Goal: Task Accomplishment & Management: Manage account settings

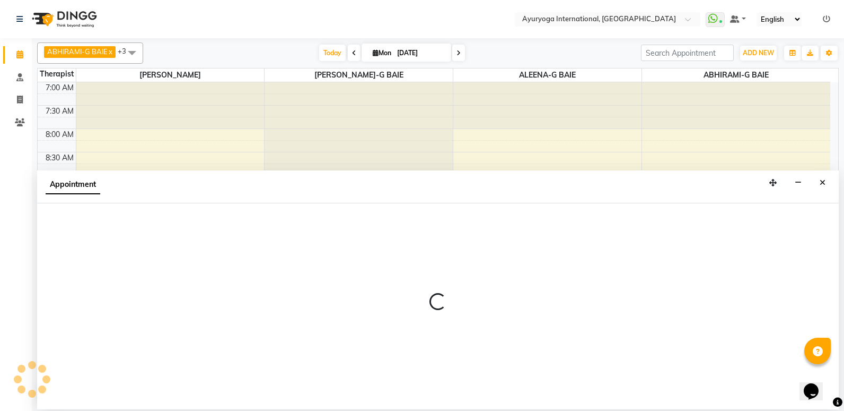
scroll to position [234, 0]
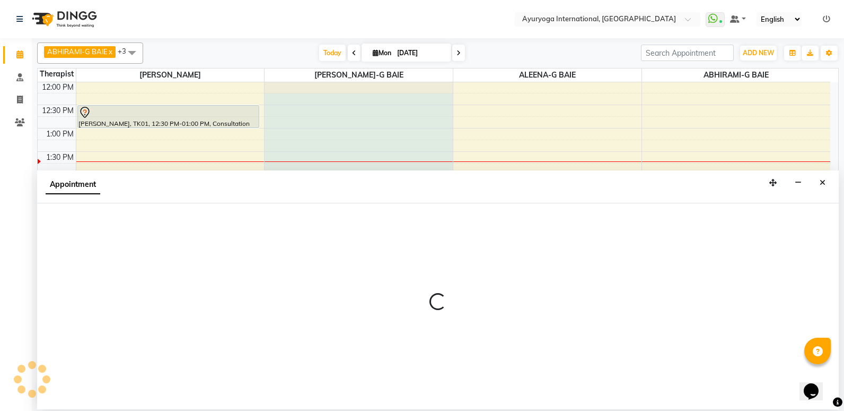
select select "77770"
select select "tentative"
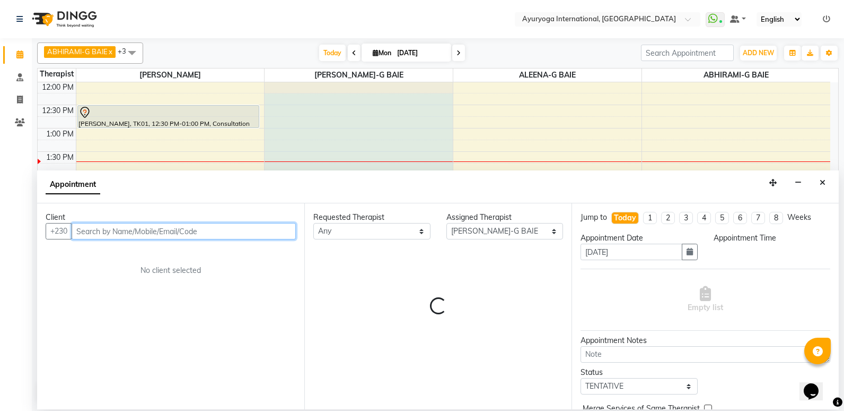
select select "735"
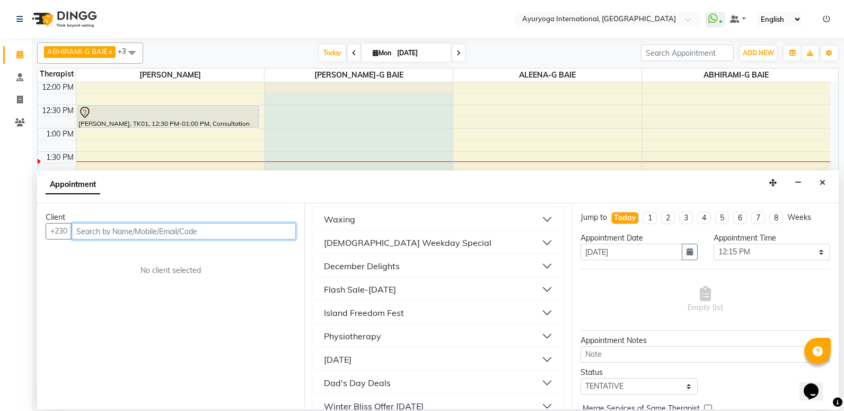
scroll to position [862, 0]
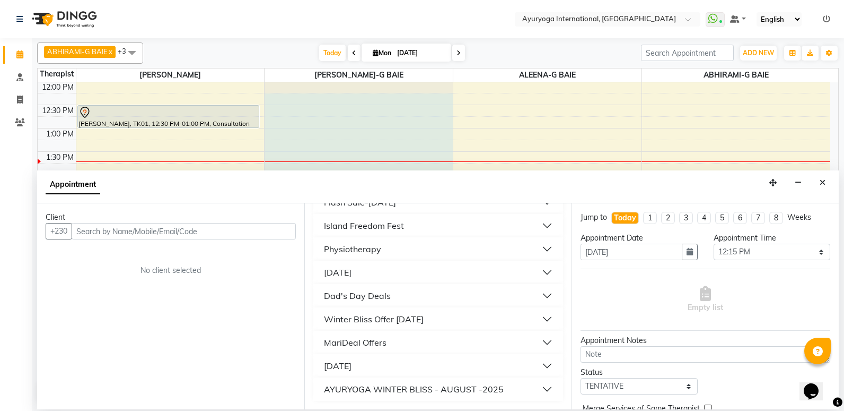
click at [543, 387] on button "AYURYOGA WINTER BLISS - AUGUST -2025" at bounding box center [438, 388] width 241 height 19
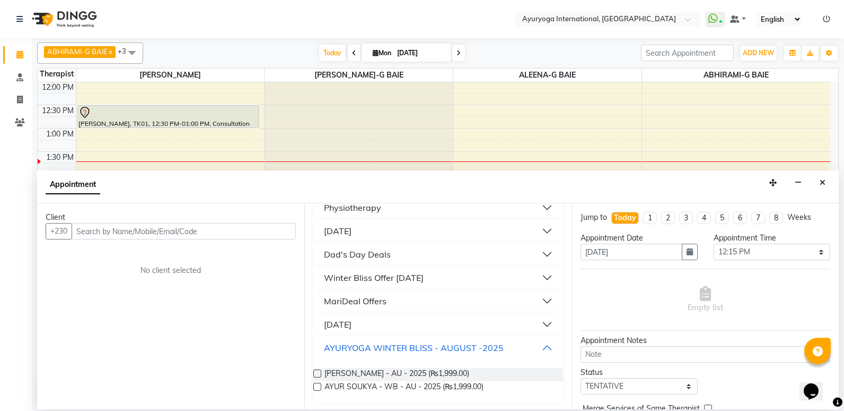
scroll to position [906, 0]
click at [821, 185] on icon "Close" at bounding box center [823, 182] width 6 height 7
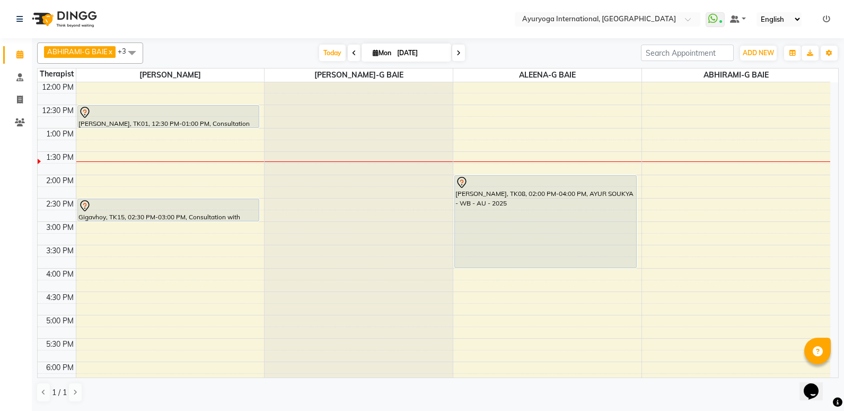
scroll to position [181, 0]
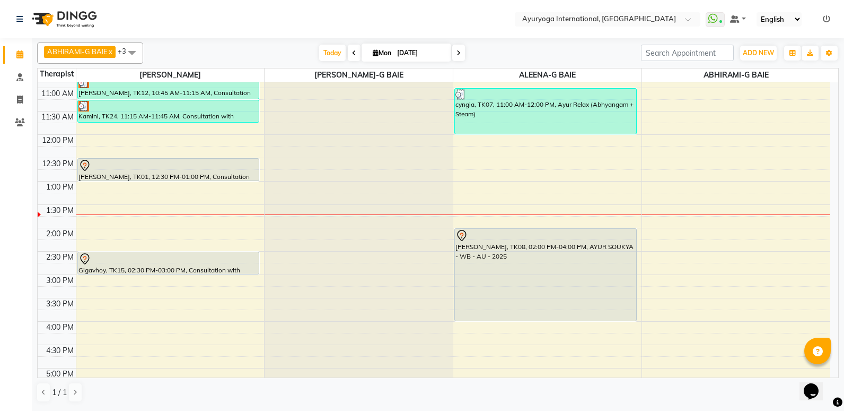
click at [443, 56] on input "[DATE]" at bounding box center [420, 53] width 53 height 16
select select "9"
select select "2025"
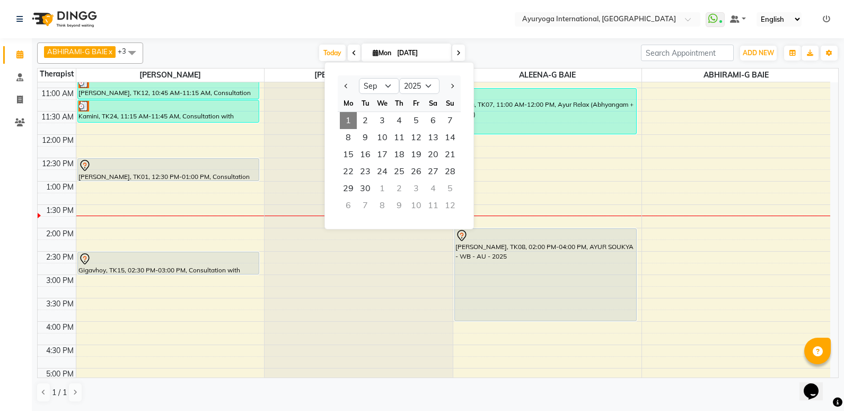
click at [469, 2] on nav "Select Location × Ayuryoga International, [GEOGRAPHIC_DATA] Rd WhatsApp Status …" at bounding box center [422, 19] width 844 height 38
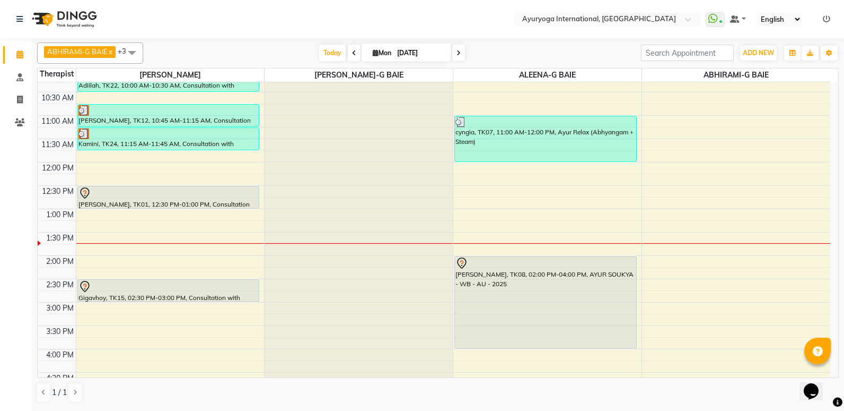
scroll to position [287, 0]
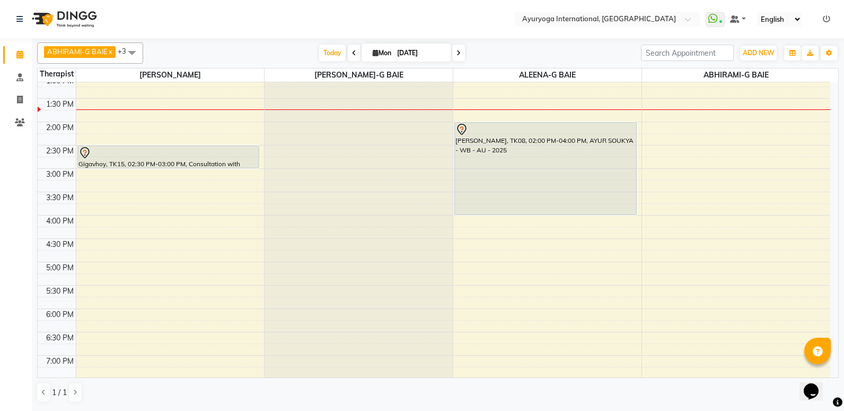
click at [459, 50] on icon at bounding box center [459, 53] width 4 height 6
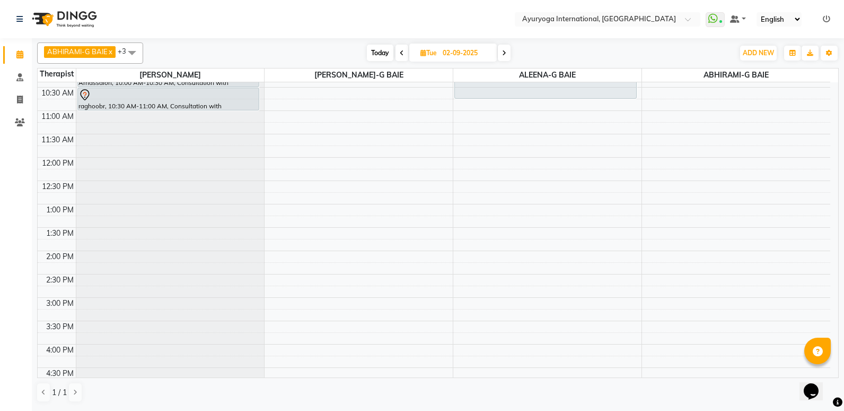
scroll to position [0, 0]
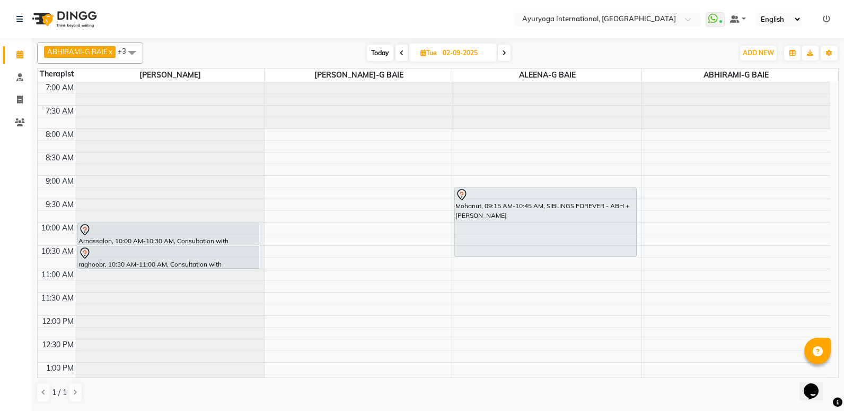
click at [374, 48] on span "Today" at bounding box center [380, 53] width 27 height 16
type input "[DATE]"
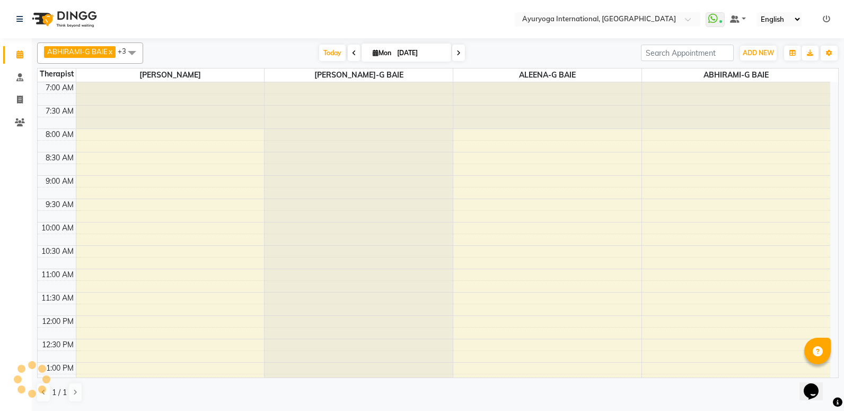
scroll to position [281, 0]
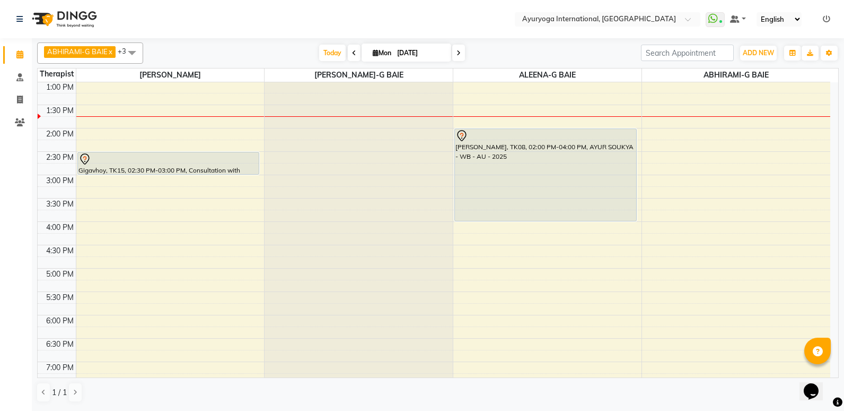
click at [440, 54] on input "[DATE]" at bounding box center [420, 53] width 53 height 16
select select "9"
select select "2025"
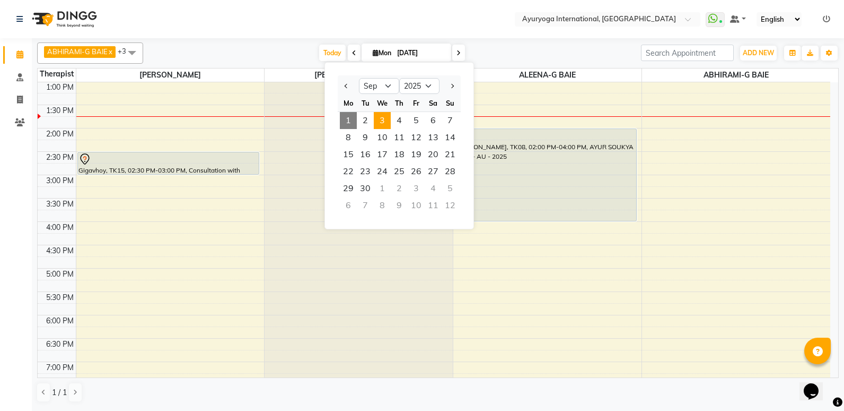
click at [387, 122] on span "3" at bounding box center [382, 120] width 17 height 17
type input "[DATE]"
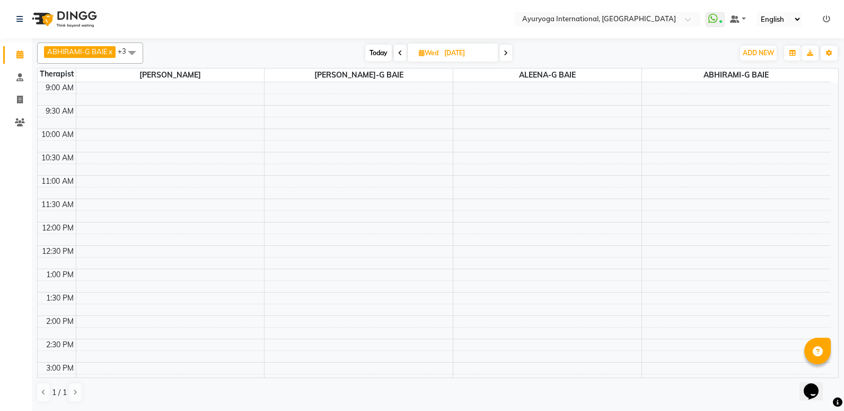
scroll to position [93, 0]
click at [287, 134] on div "7:00 AM 7:30 AM 8:00 AM 8:30 AM 9:00 AM 9:30 AM 10:00 AM 10:30 AM 11:00 AM 11:3…" at bounding box center [434, 315] width 793 height 653
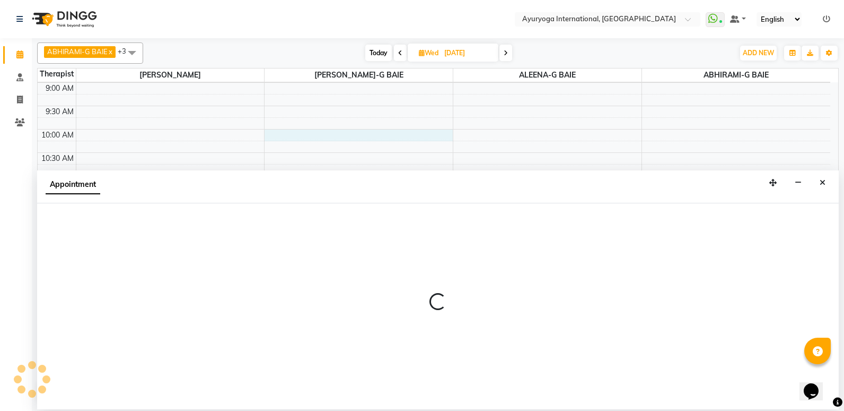
select select "77770"
select select "600"
select select "tentative"
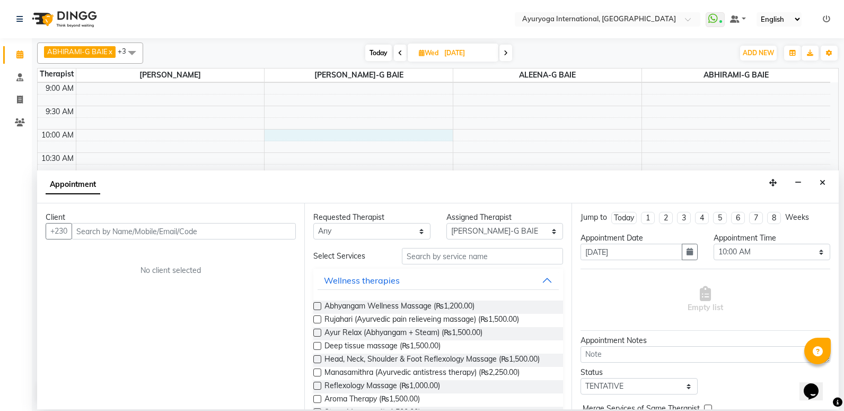
click at [221, 237] on input "text" at bounding box center [184, 231] width 224 height 16
click at [219, 232] on input "text" at bounding box center [184, 231] width 224 height 16
click at [148, 232] on input "text" at bounding box center [184, 231] width 224 height 16
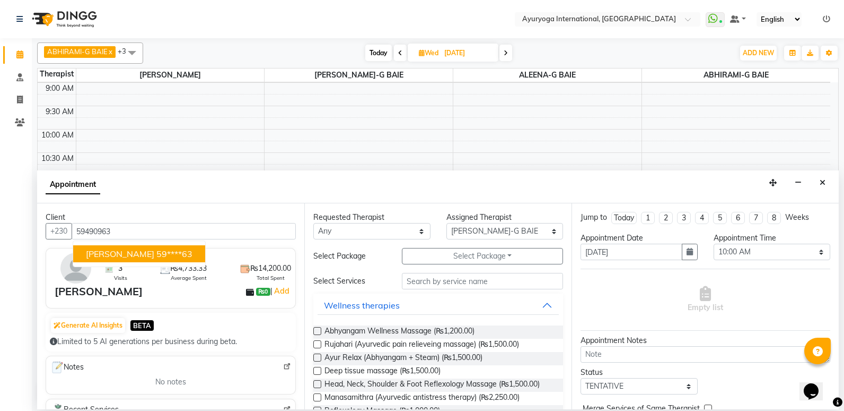
click at [156, 255] on ngb-highlight "59****63" at bounding box center [174, 253] width 36 height 11
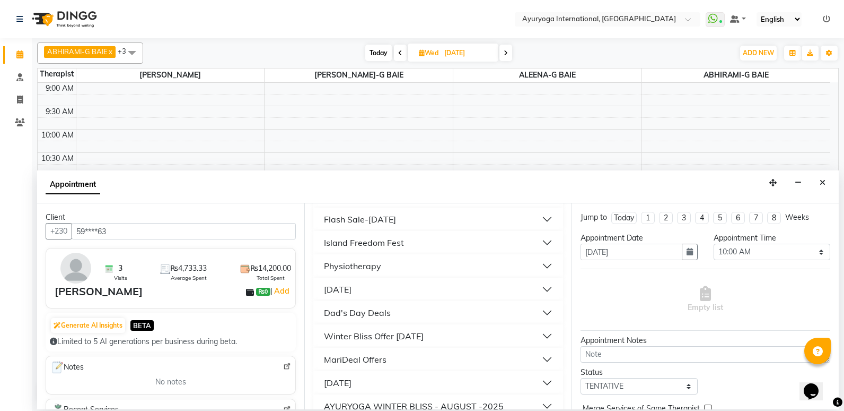
scroll to position [887, 0]
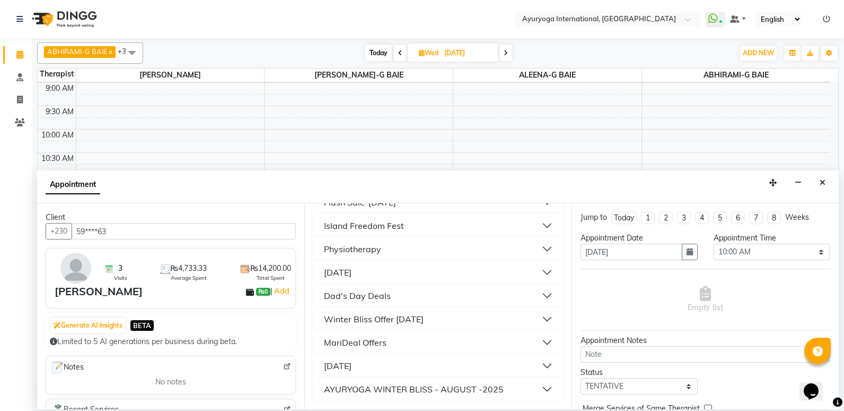
type input "59****63"
click at [518, 396] on button "AYURYOGA WINTER BLISS - AUGUST -2025" at bounding box center [438, 388] width 241 height 19
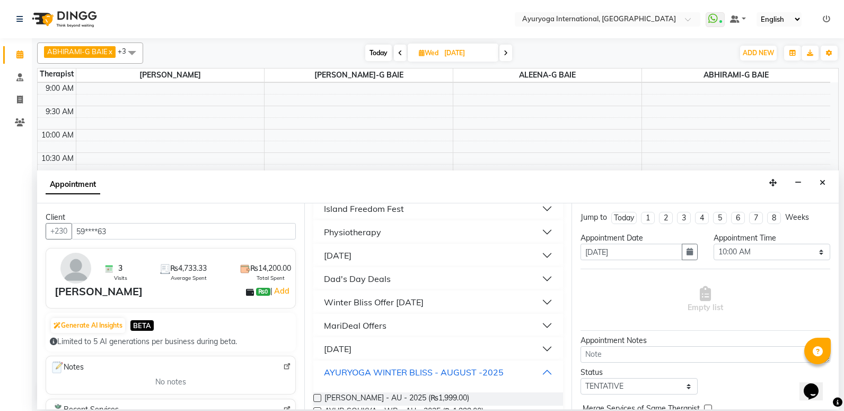
scroll to position [931, 0]
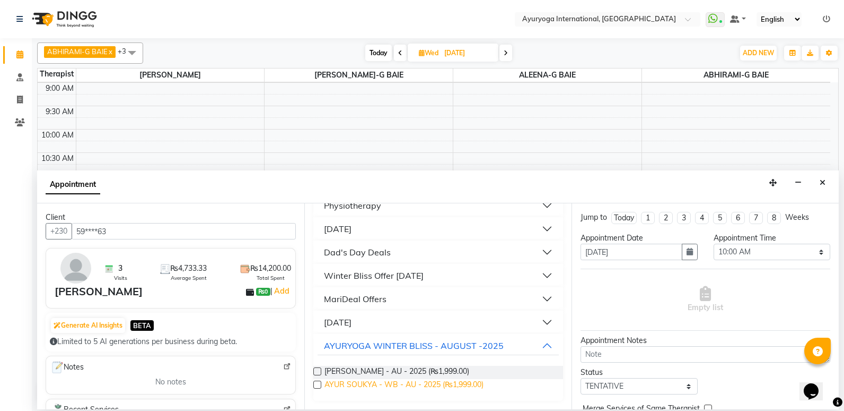
click at [475, 388] on span "AYUR SOUKYA - WB - AU - 2025 (₨1,999.00)" at bounding box center [404, 385] width 159 height 13
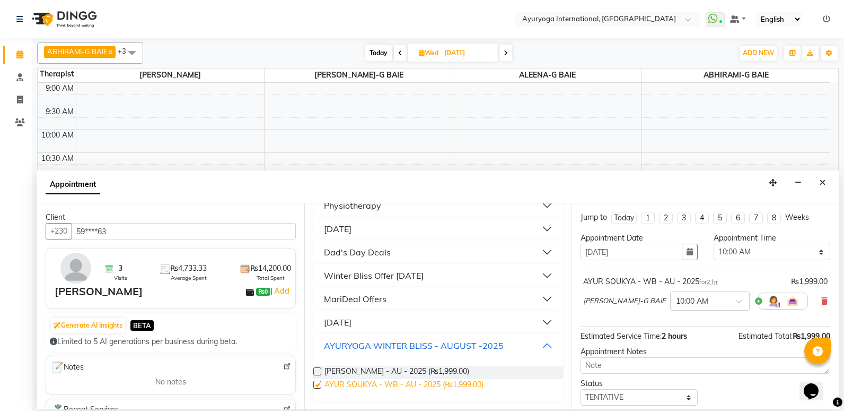
checkbox input "false"
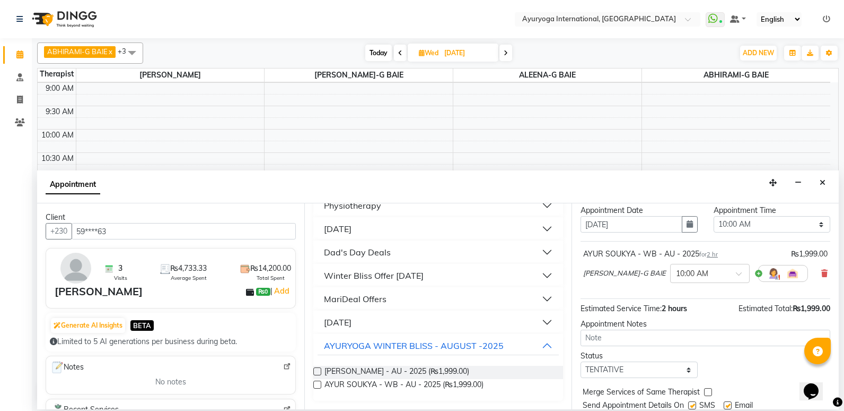
scroll to position [63, 0]
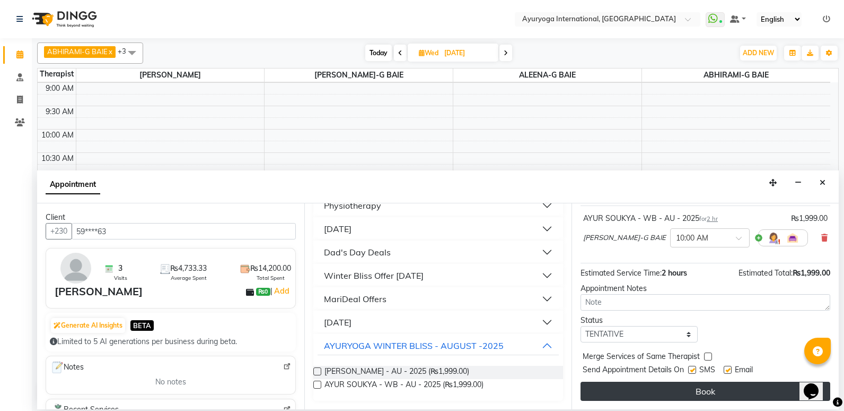
click at [665, 383] on button "Book" at bounding box center [706, 390] width 250 height 19
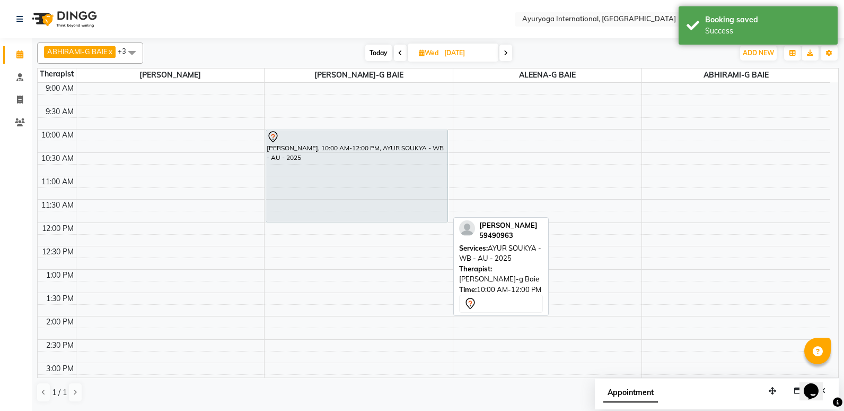
click at [300, 179] on div "[PERSON_NAME], 10:00 AM-12:00 PM, AYUR SOUKYA - WB - AU - 2025" at bounding box center [356, 176] width 181 height 92
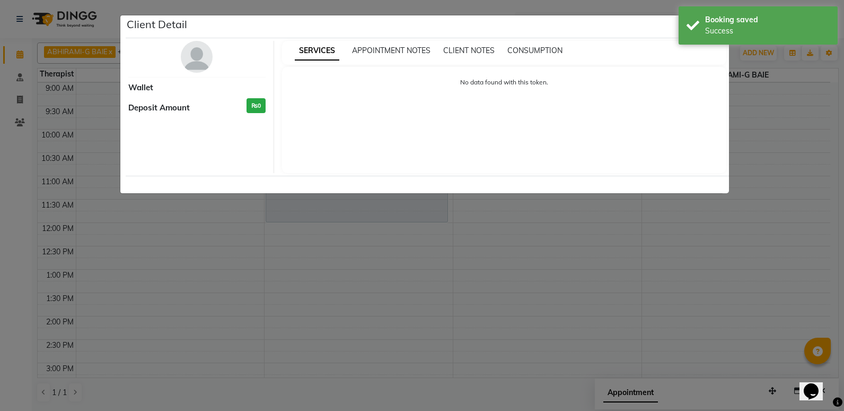
select select "7"
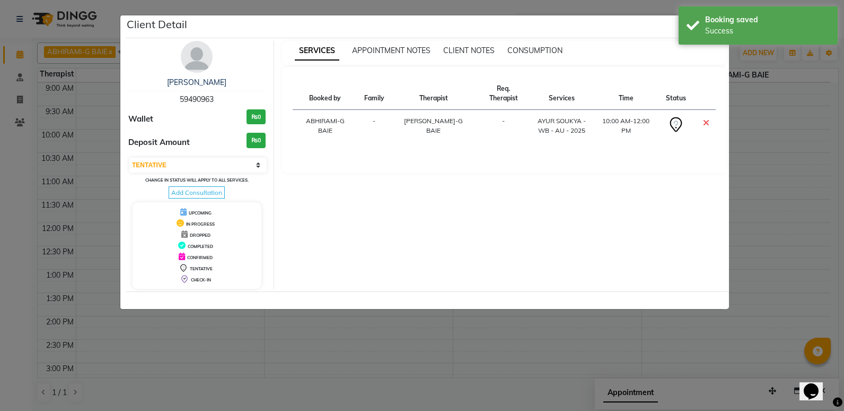
drag, startPoint x: 177, startPoint y: 97, endPoint x: 225, endPoint y: 97, distance: 48.3
click at [225, 97] on div "[PERSON_NAME] 59490963" at bounding box center [196, 91] width 137 height 28
copy span "59490963"
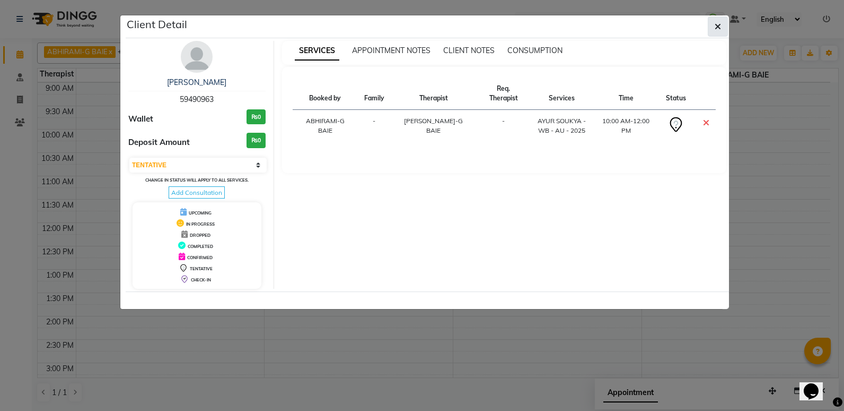
click at [724, 26] on button "button" at bounding box center [718, 26] width 20 height 20
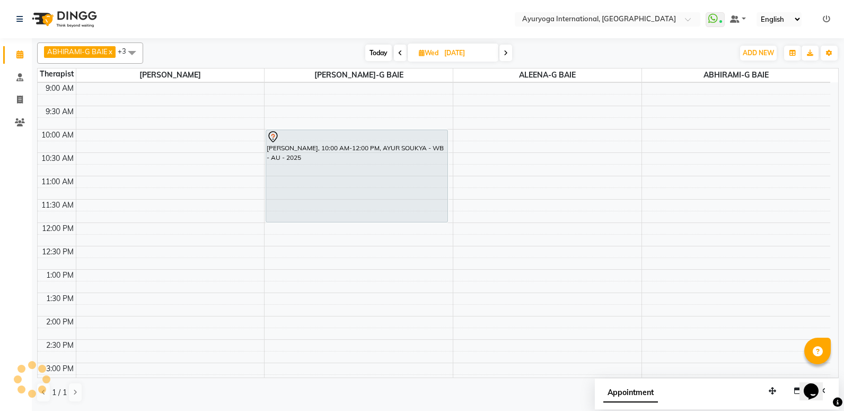
click at [637, 173] on div "7:00 AM 7:30 AM 8:00 AM 8:30 AM 9:00 AM 9:30 AM 10:00 AM 10:30 AM 11:00 AM 11:3…" at bounding box center [434, 315] width 793 height 653
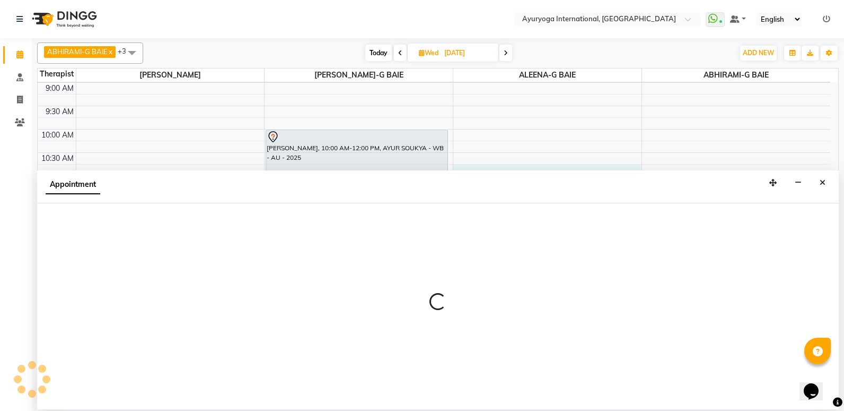
select select "80876"
select select "tentative"
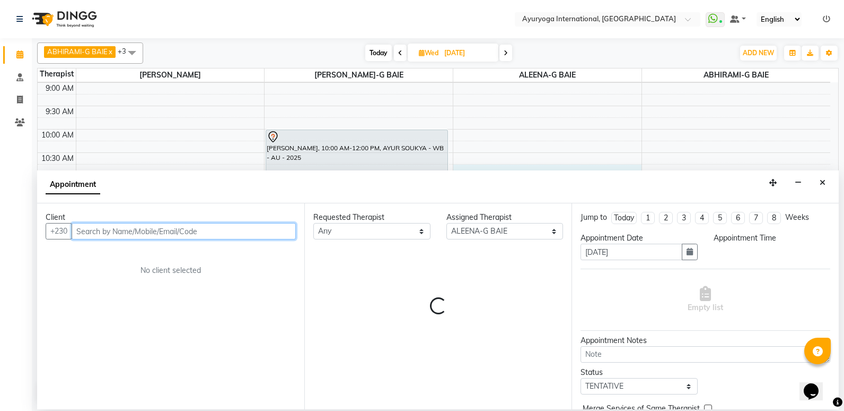
select select "645"
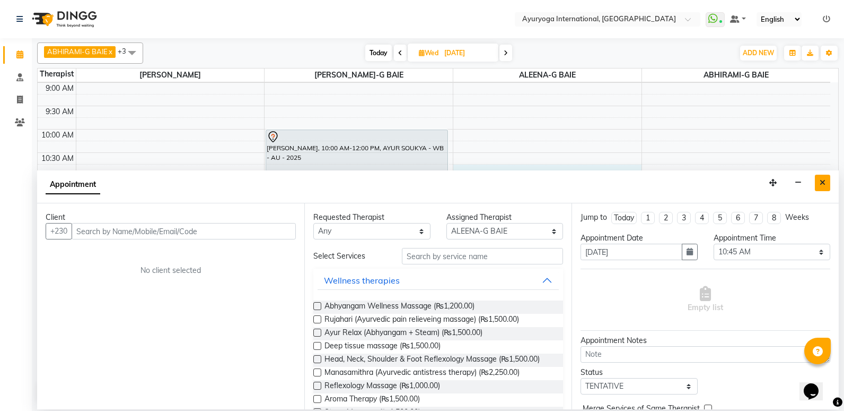
click at [825, 187] on button "Close" at bounding box center [822, 183] width 15 height 16
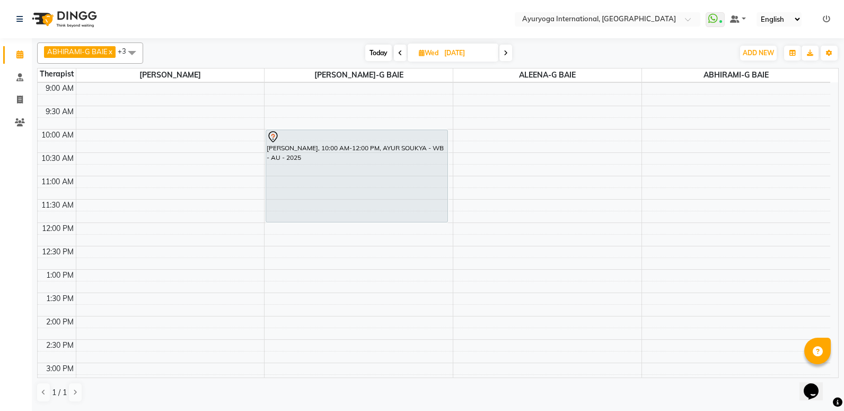
click at [603, 321] on div "7:00 AM 7:30 AM 8:00 AM 8:30 AM 9:00 AM 9:30 AM 10:00 AM 10:30 AM 11:00 AM 11:3…" at bounding box center [434, 315] width 793 height 653
select select "80876"
select select "tentative"
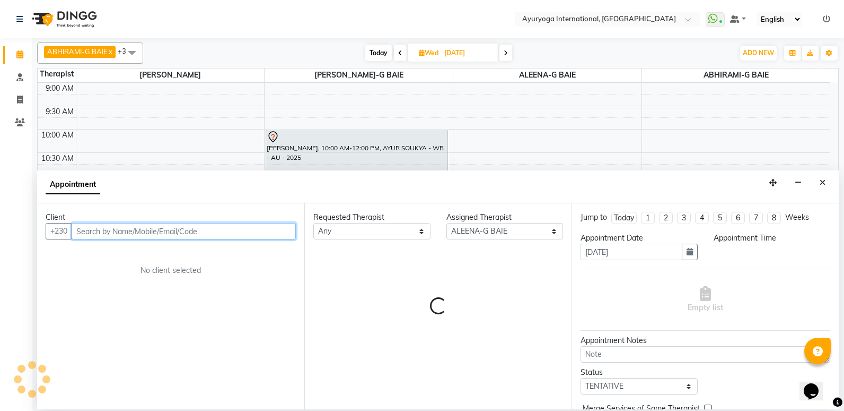
select select "840"
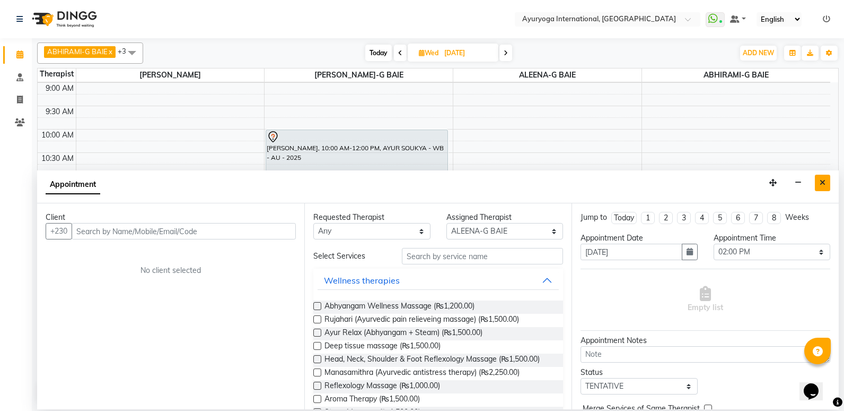
click at [823, 181] on icon "Close" at bounding box center [823, 182] width 6 height 7
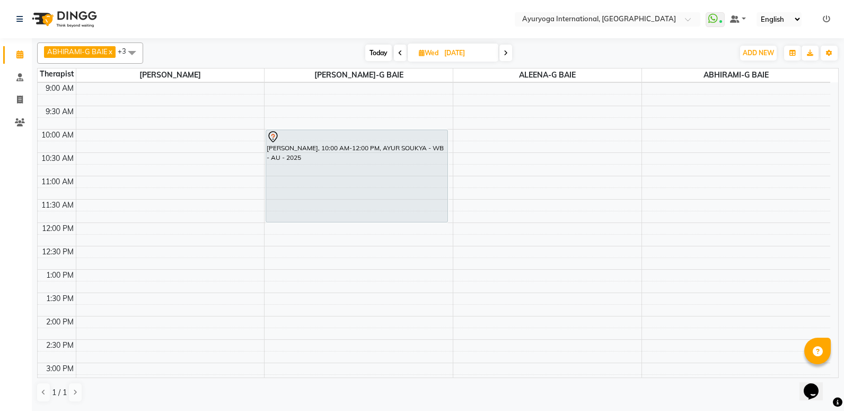
click at [658, 137] on div "7:00 AM 7:30 AM 8:00 AM 8:30 AM 9:00 AM 9:30 AM 10:00 AM 10:30 AM 11:00 AM 11:3…" at bounding box center [434, 315] width 793 height 653
select select "70418"
select select "tentative"
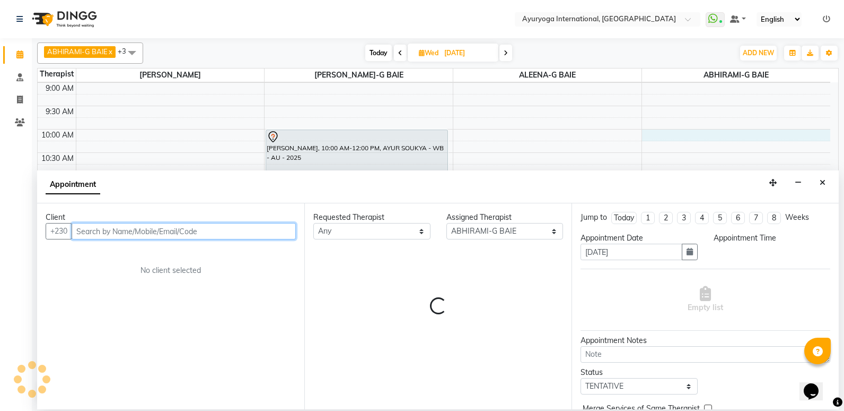
select select "600"
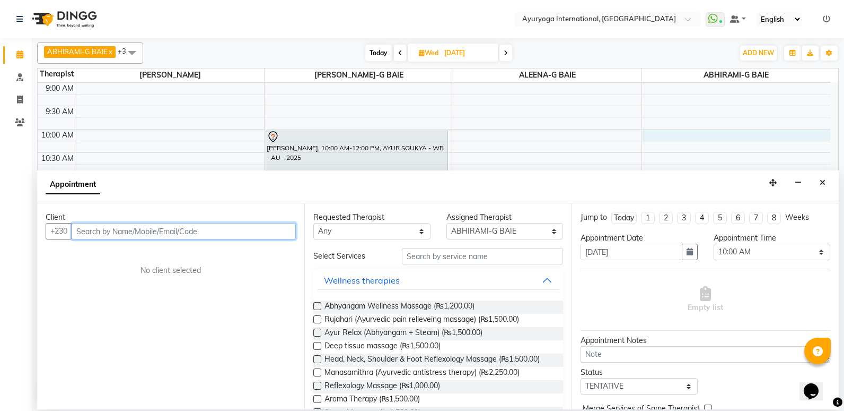
paste input "59490963"
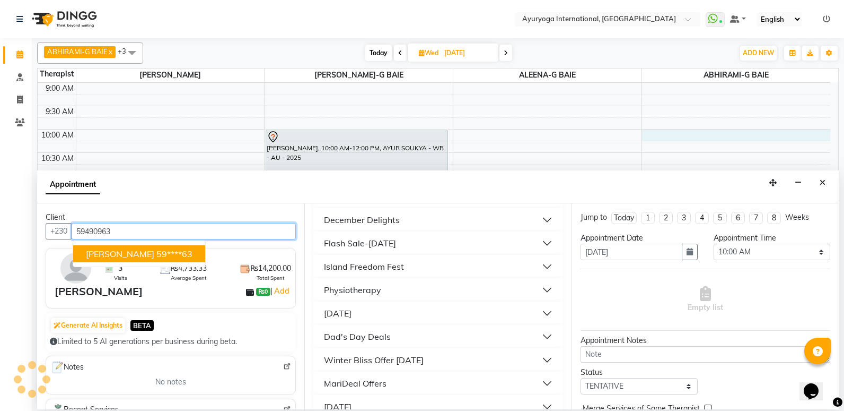
scroll to position [887, 0]
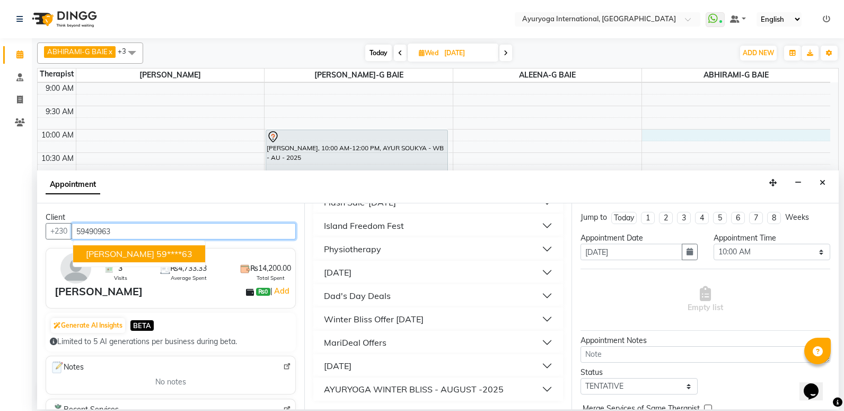
type input "59490963"
click at [511, 387] on button "AYURYOGA WINTER BLISS - AUGUST -2025" at bounding box center [438, 388] width 241 height 19
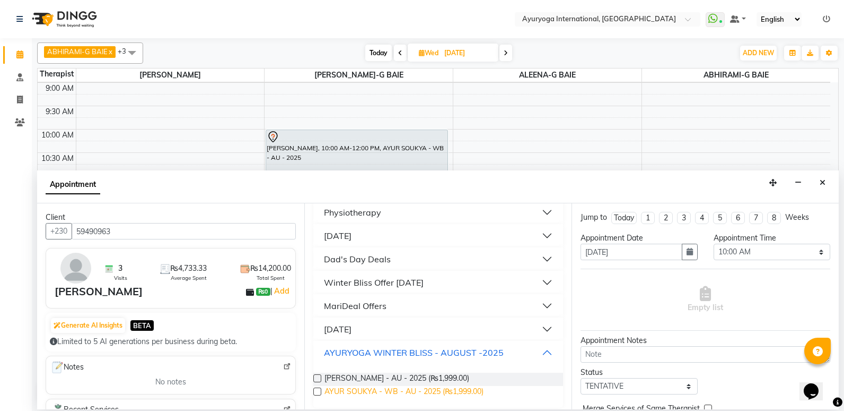
scroll to position [930, 0]
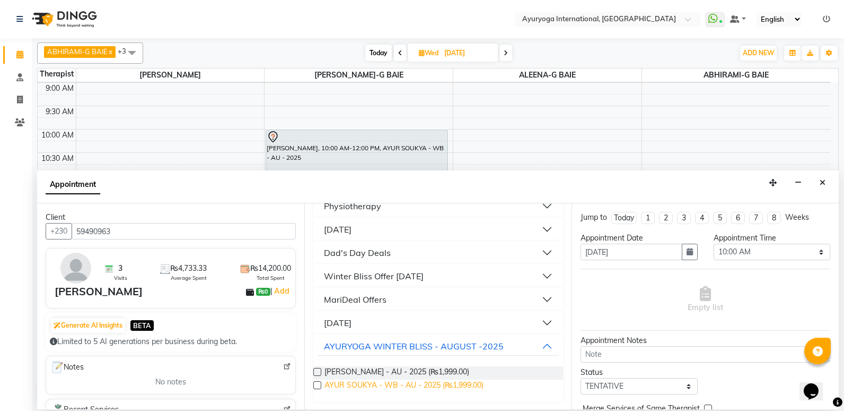
click at [473, 387] on span "AYUR SOUKYA - WB - AU - 2025 (₨1,999.00)" at bounding box center [404, 385] width 159 height 13
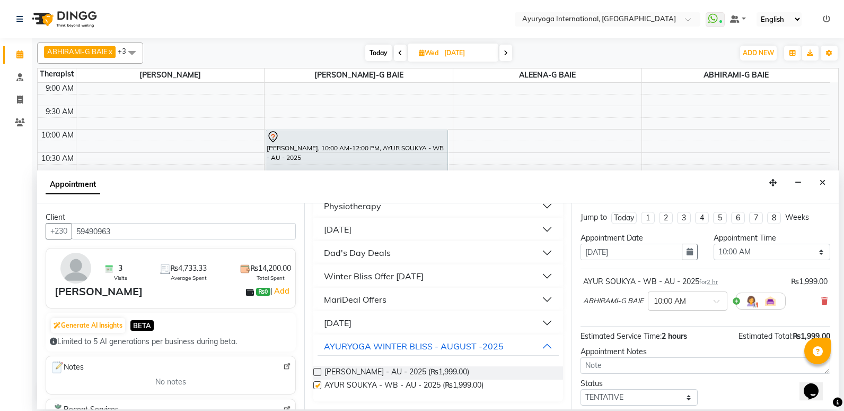
checkbox input "false"
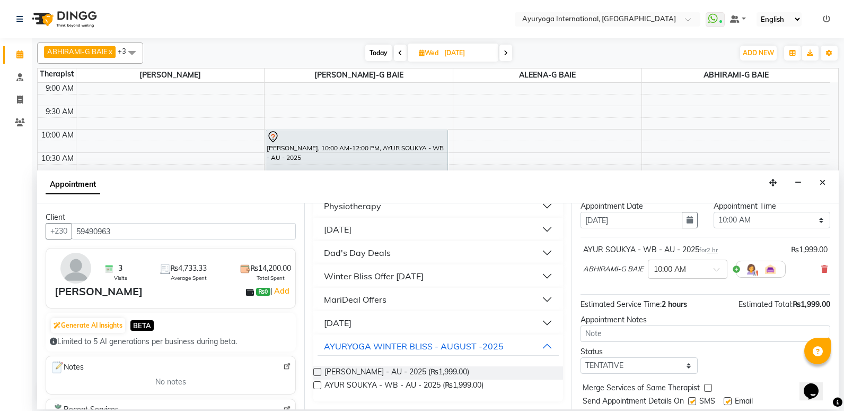
scroll to position [63, 0]
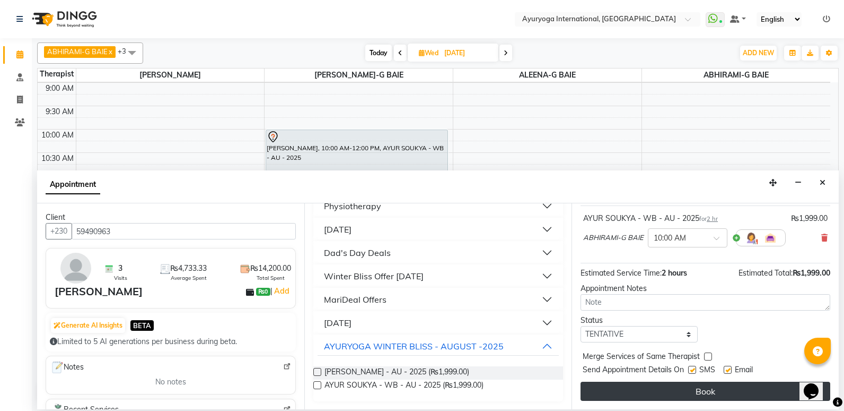
click at [649, 389] on button "Book" at bounding box center [706, 390] width 250 height 19
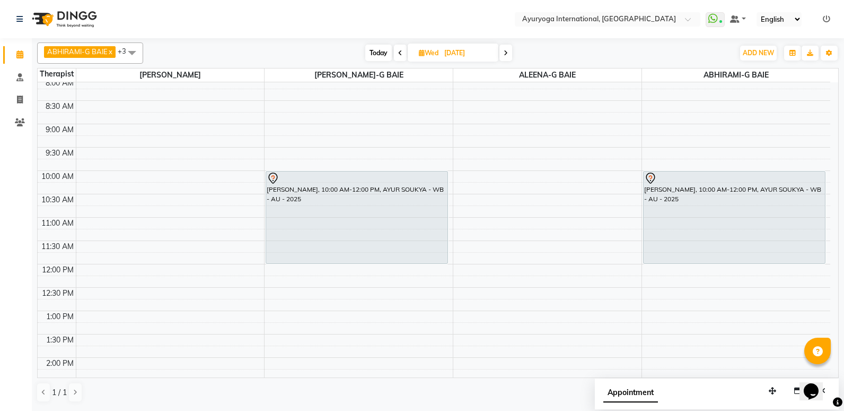
scroll to position [0, 0]
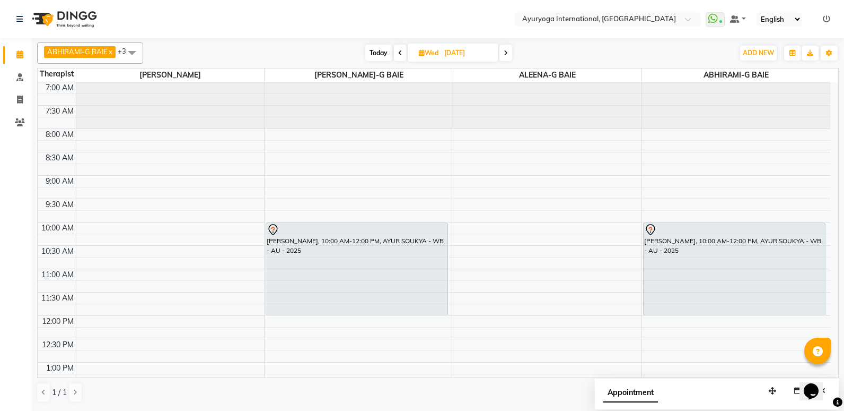
click at [375, 56] on span "Today" at bounding box center [378, 53] width 27 height 16
type input "[DATE]"
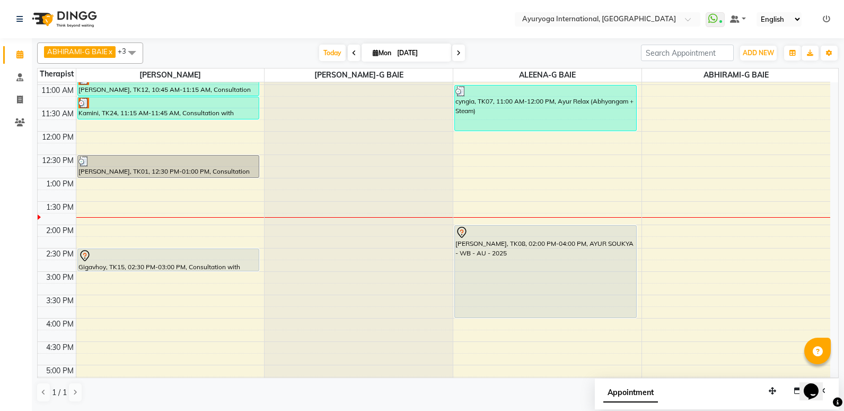
scroll to position [159, 0]
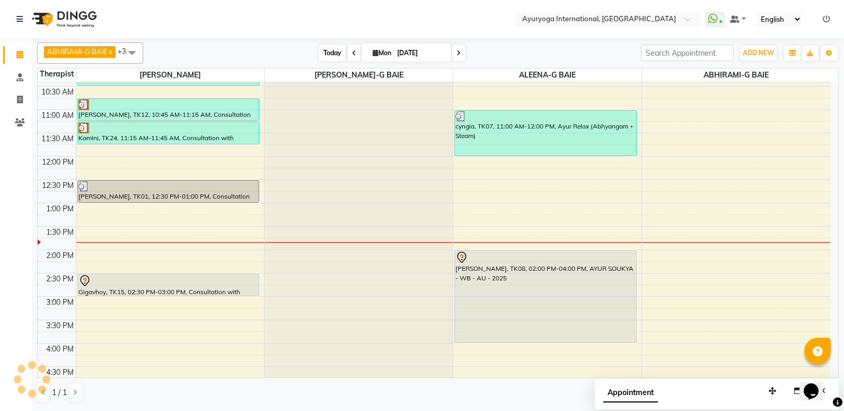
click at [327, 56] on span "Today" at bounding box center [332, 53] width 27 height 16
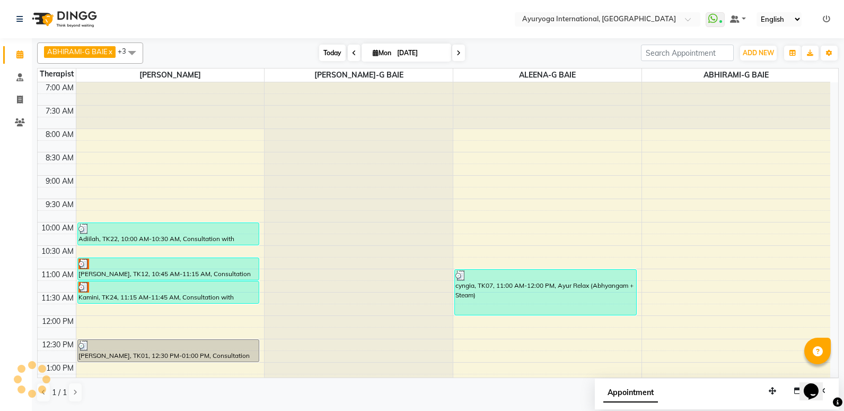
click at [327, 55] on span "Today" at bounding box center [332, 53] width 27 height 16
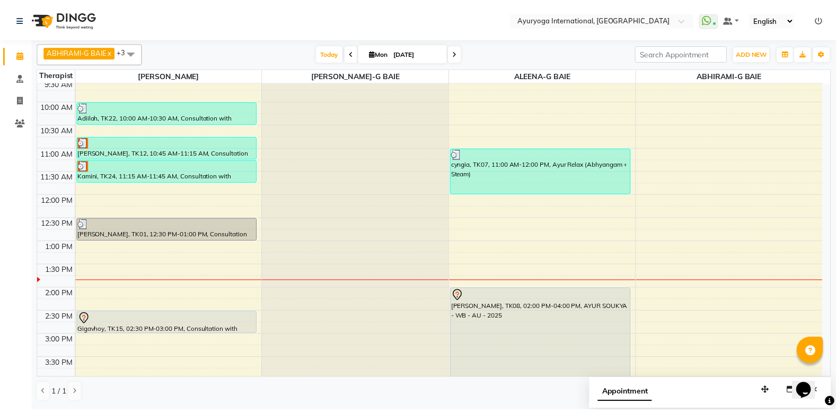
scroll to position [281, 0]
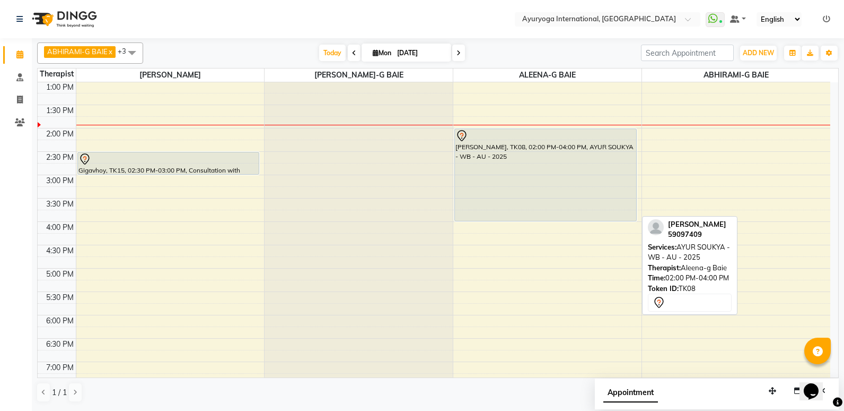
click at [495, 184] on div "[PERSON_NAME], TK08, 02:00 PM-04:00 PM, AYUR SOUKYA - WB - AU - 2025" at bounding box center [545, 175] width 181 height 92
select select "7"
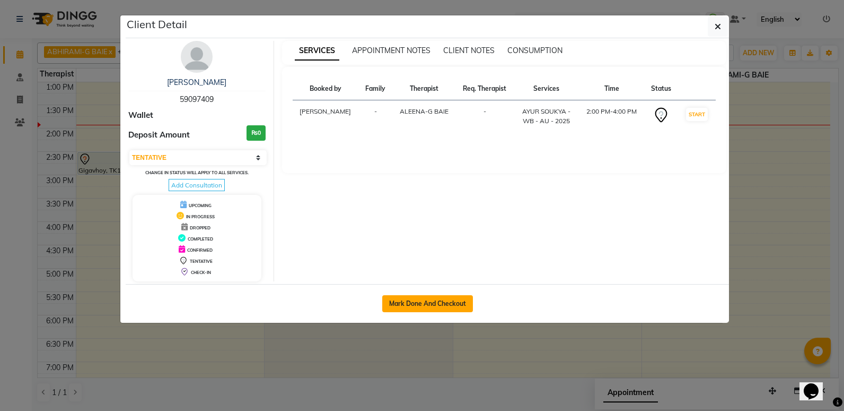
click at [447, 295] on button "Mark Done And Checkout" at bounding box center [427, 303] width 91 height 17
select select "service"
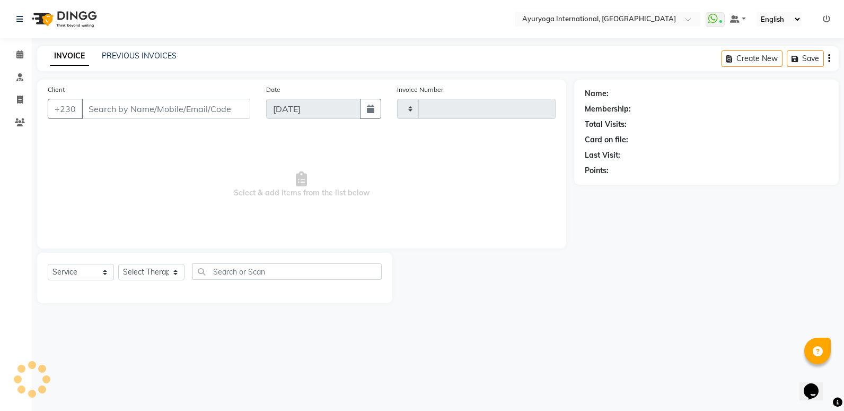
type input "5110"
select select "730"
type input "59****09"
select select "80876"
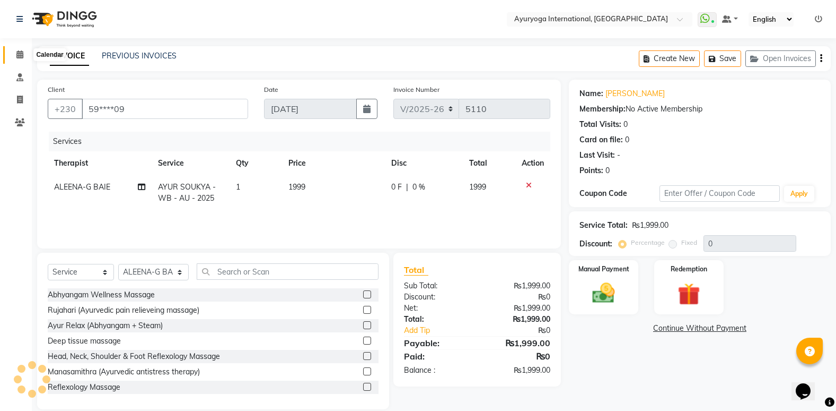
click at [21, 50] on icon at bounding box center [19, 54] width 7 height 8
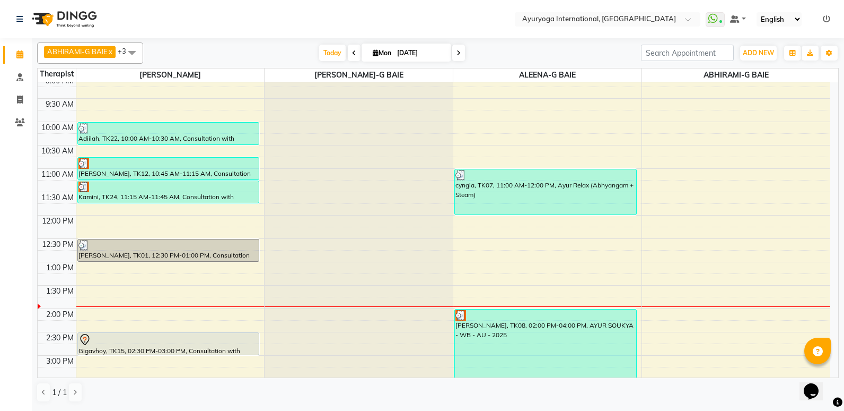
scroll to position [102, 0]
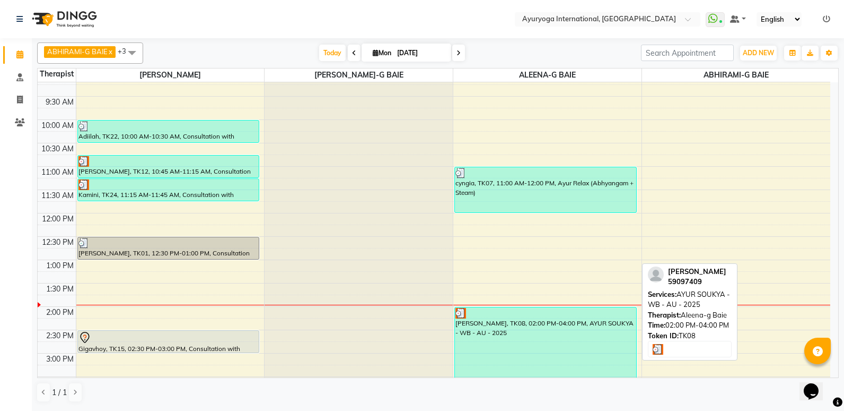
click at [501, 353] on div "[PERSON_NAME], TK08, 02:00 PM-04:00 PM, AYUR SOUKYA - WB - AU - 2025" at bounding box center [545, 353] width 181 height 92
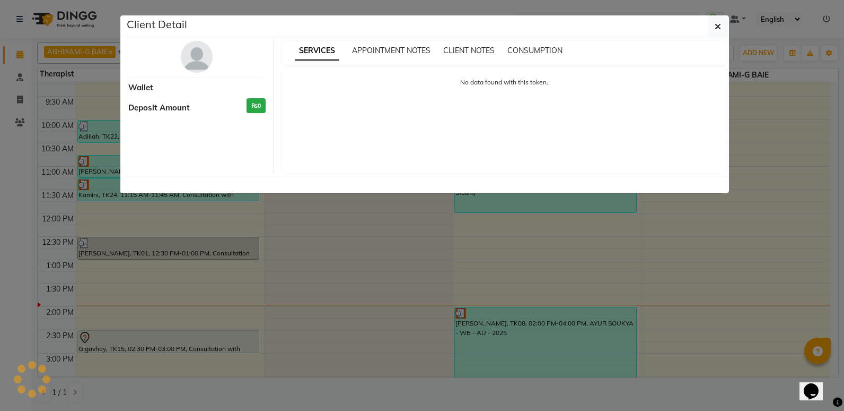
select select "3"
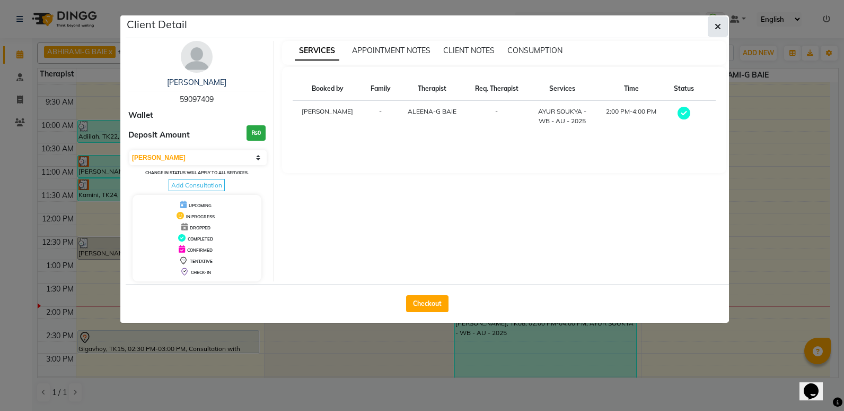
click at [726, 22] on button "button" at bounding box center [718, 26] width 20 height 20
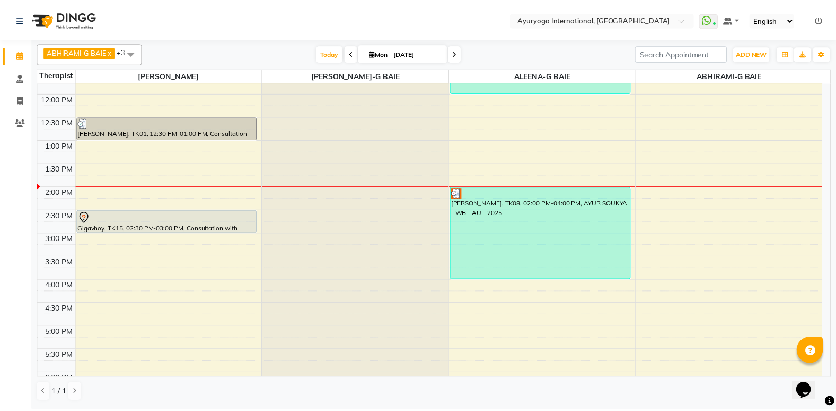
scroll to position [199, 0]
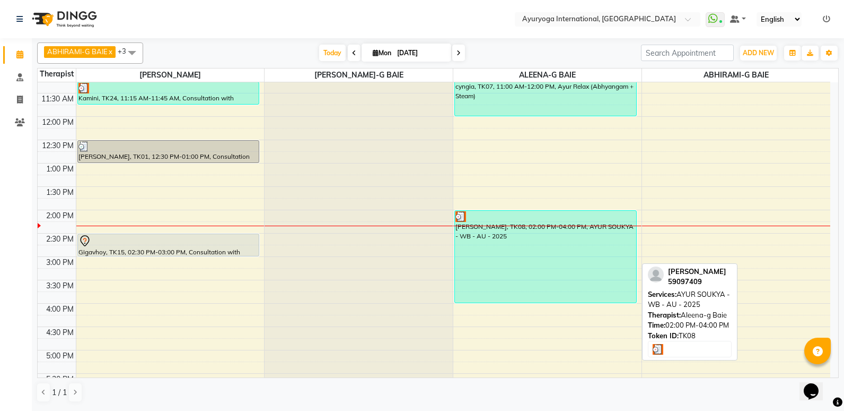
click at [465, 234] on div "[PERSON_NAME], TK08, 02:00 PM-04:00 PM, AYUR SOUKYA - WB - AU - 2025" at bounding box center [545, 257] width 181 height 92
select select "3"
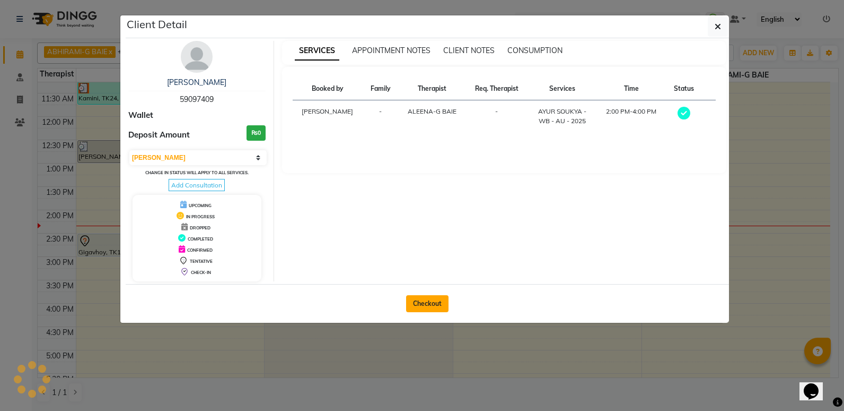
click at [434, 302] on button "Checkout" at bounding box center [427, 303] width 42 height 17
select select "service"
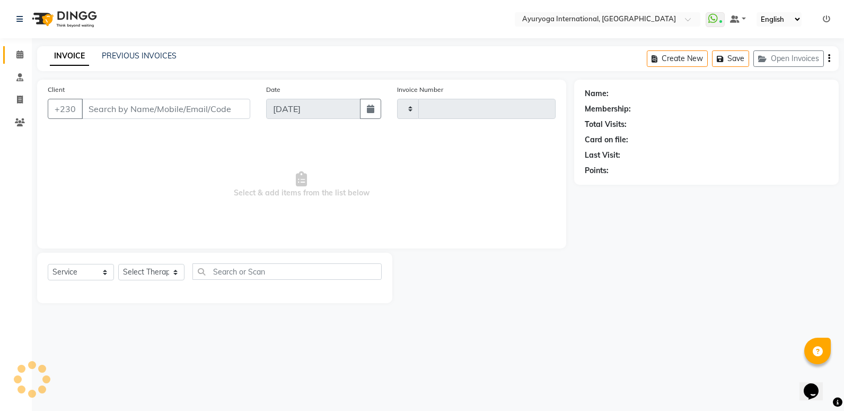
type input "5111"
select select "730"
type input "59****09"
select select "80876"
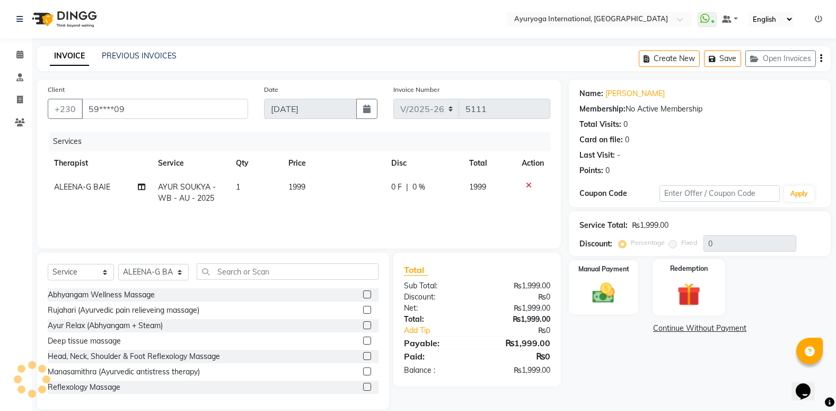
click at [673, 293] on img at bounding box center [689, 294] width 38 height 29
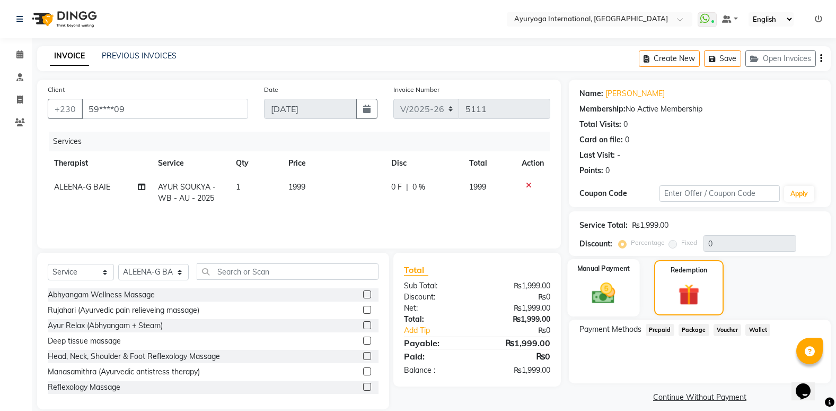
click at [580, 288] on div "Manual Payment" at bounding box center [604, 287] width 72 height 57
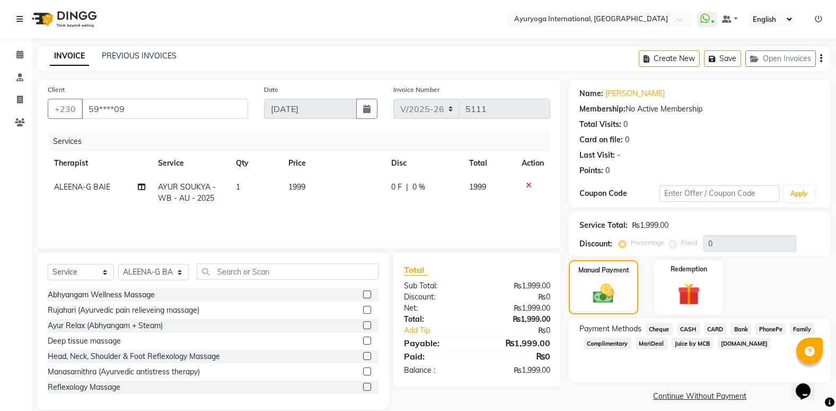
click at [684, 348] on span "Juice by MCB" at bounding box center [693, 343] width 42 height 12
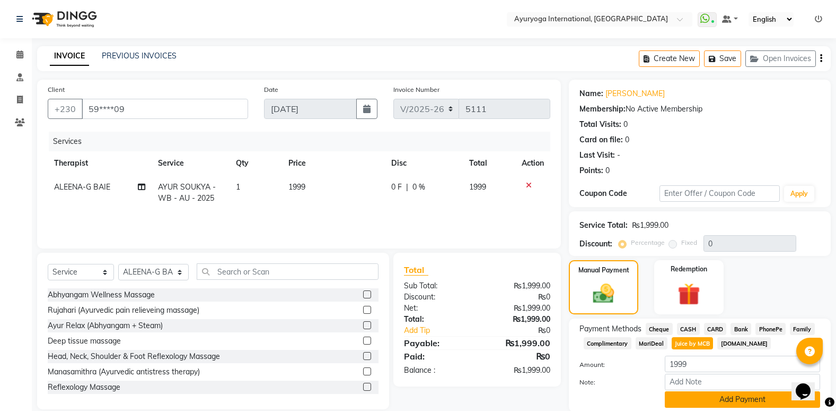
click at [726, 394] on button "Add Payment" at bounding box center [742, 399] width 155 height 16
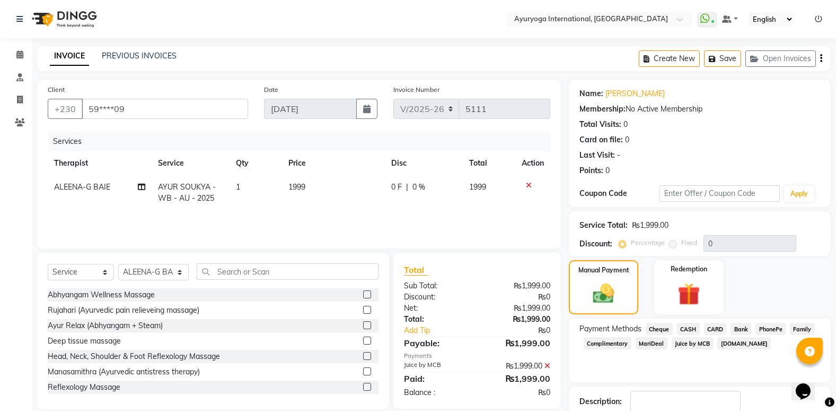
scroll to position [69, 0]
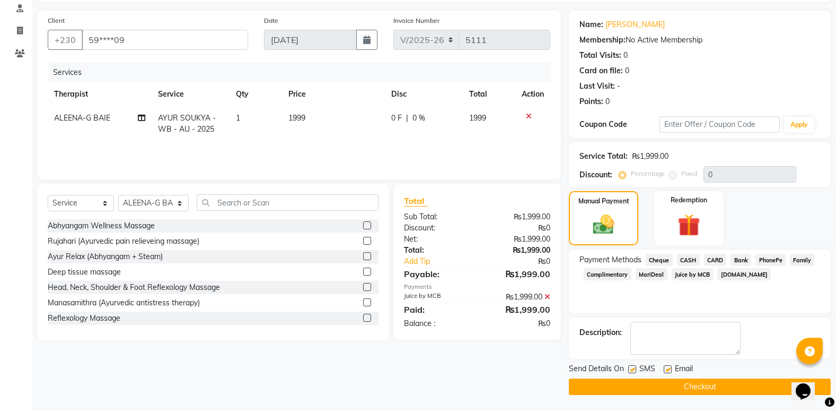
click at [708, 391] on button "Checkout" at bounding box center [700, 386] width 262 height 16
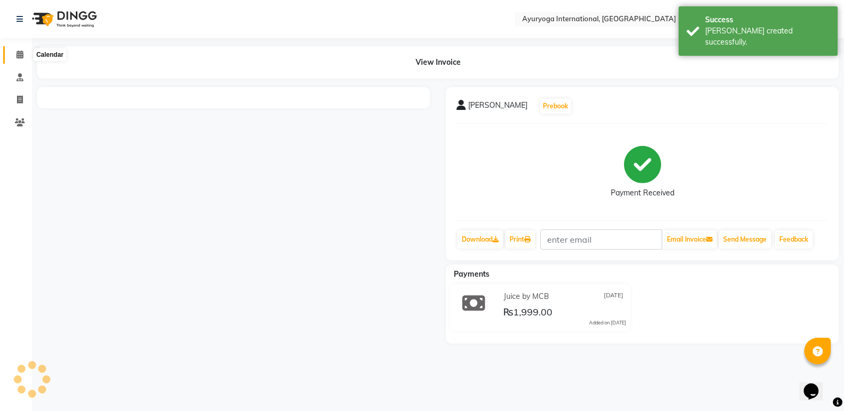
click at [23, 51] on icon at bounding box center [19, 54] width 7 height 8
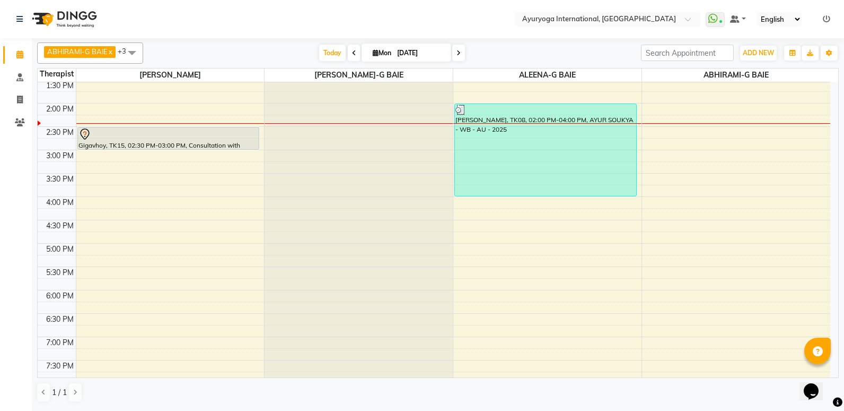
scroll to position [316, 0]
